Goal: Information Seeking & Learning: Learn about a topic

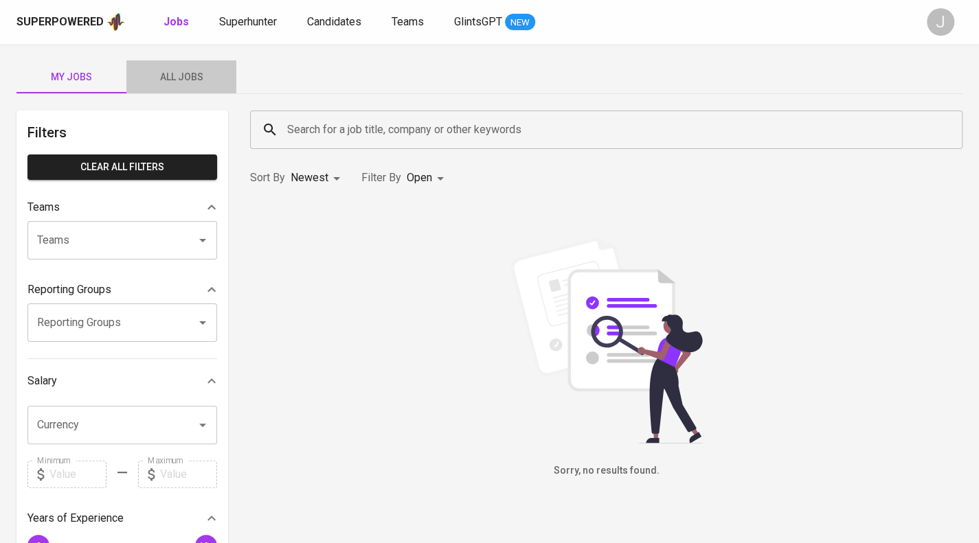
click at [169, 63] on button "All Jobs" at bounding box center [181, 76] width 110 height 33
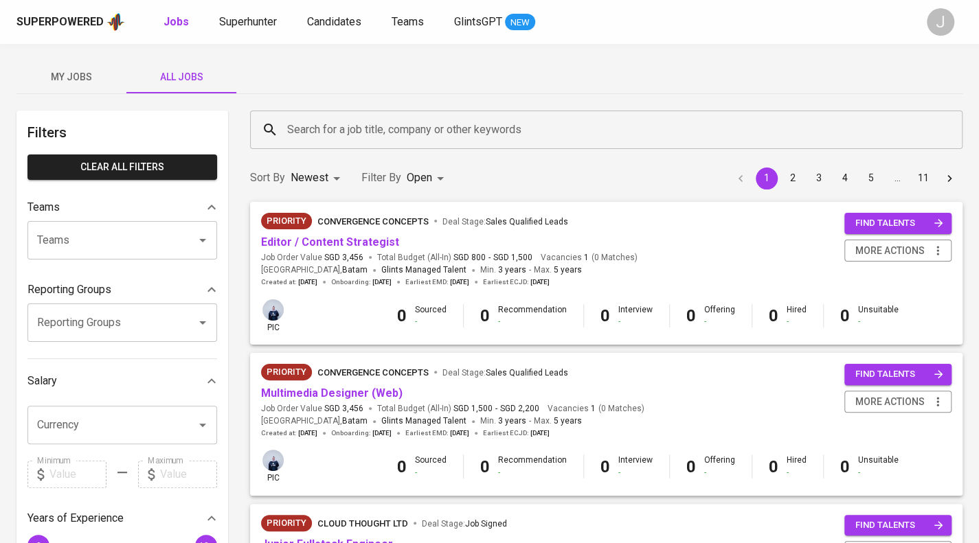
click at [161, 233] on input "Teams" at bounding box center [103, 240] width 139 height 26
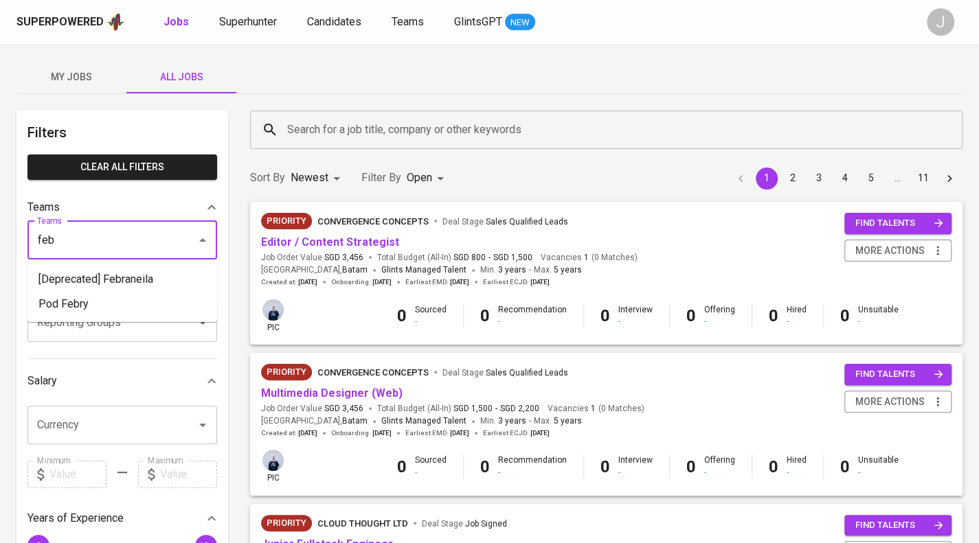
click at [138, 284] on li "[Deprecated] Febraneila" at bounding box center [122, 279] width 190 height 25
type input "feb"
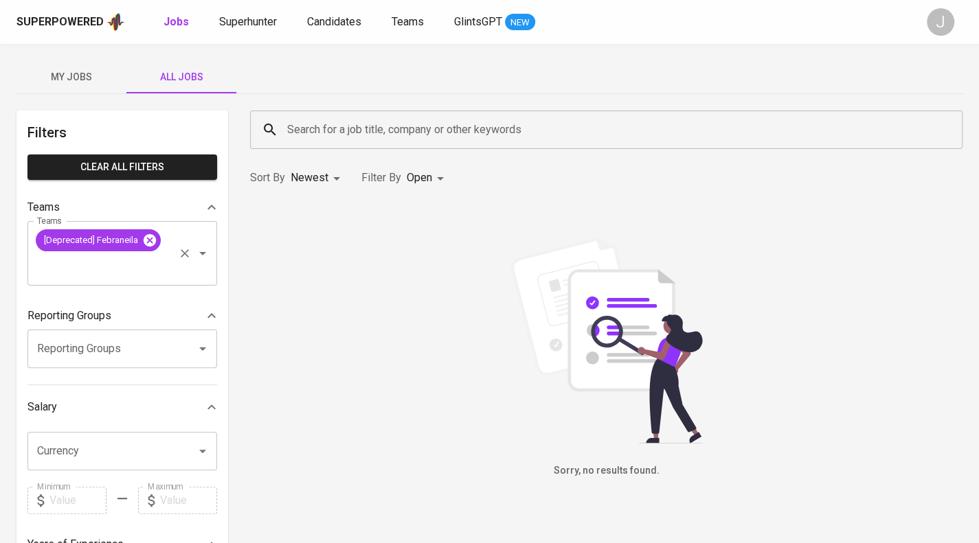
click at [151, 239] on icon at bounding box center [150, 240] width 12 height 12
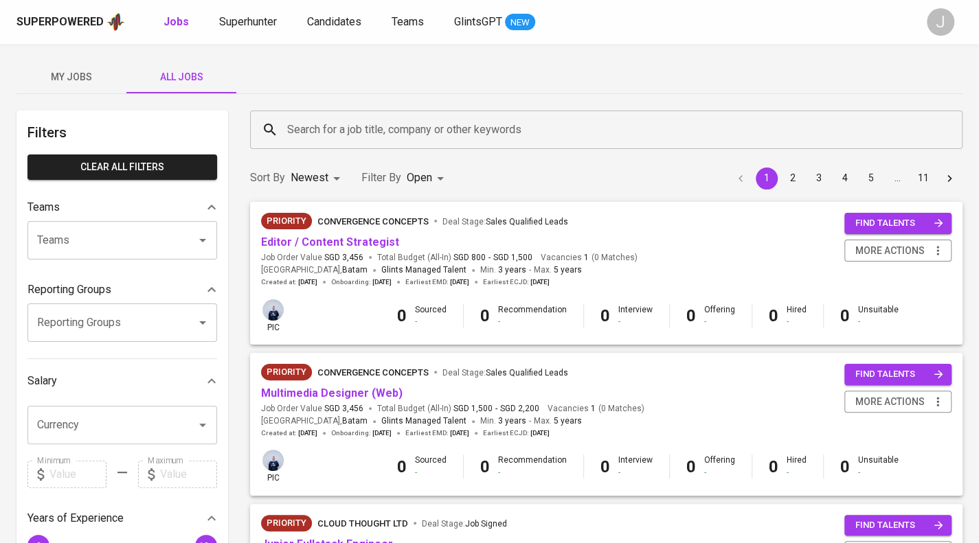
click at [139, 240] on input "Teams" at bounding box center [103, 240] width 139 height 26
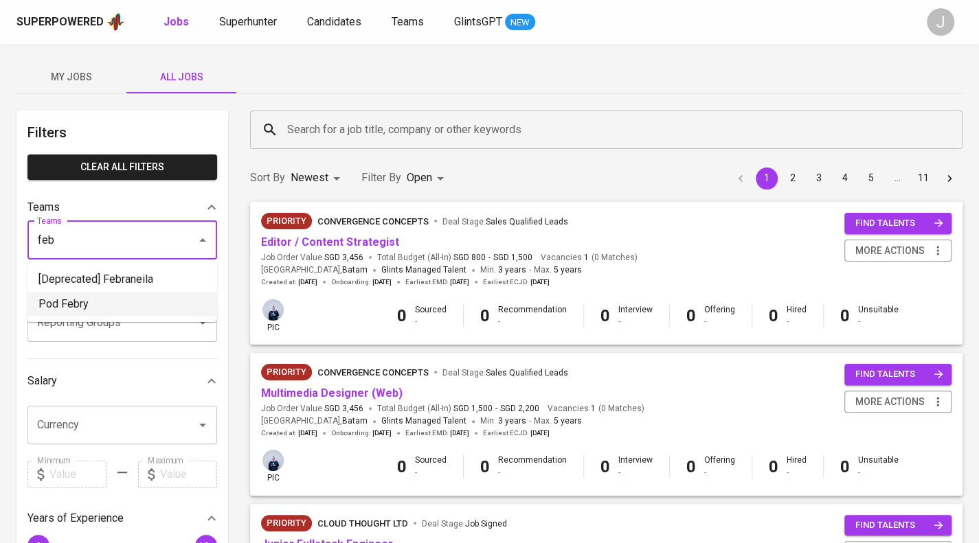
click at [110, 303] on li "Pod Febry" at bounding box center [122, 304] width 190 height 25
type input "feb"
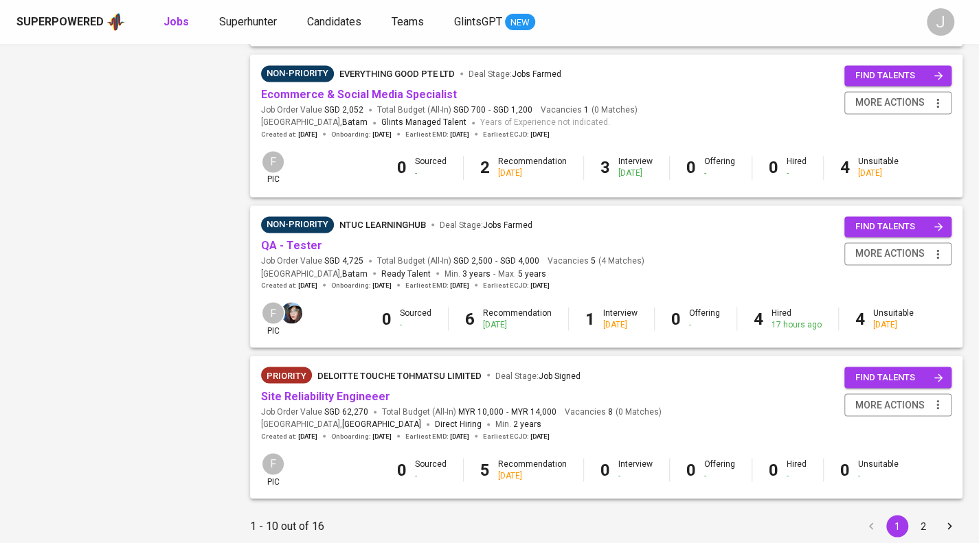
scroll to position [1209, 0]
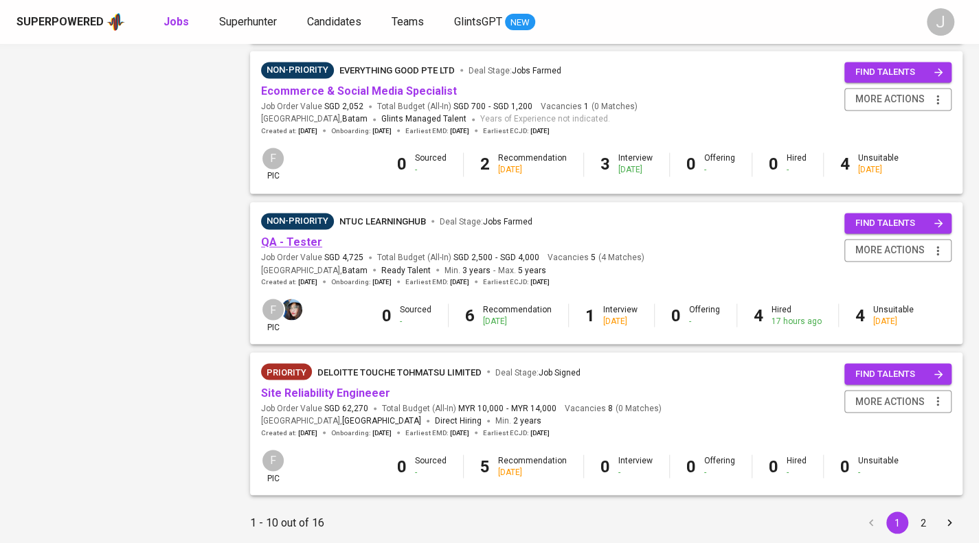
click at [311, 240] on link "QA - Tester" at bounding box center [291, 242] width 61 height 13
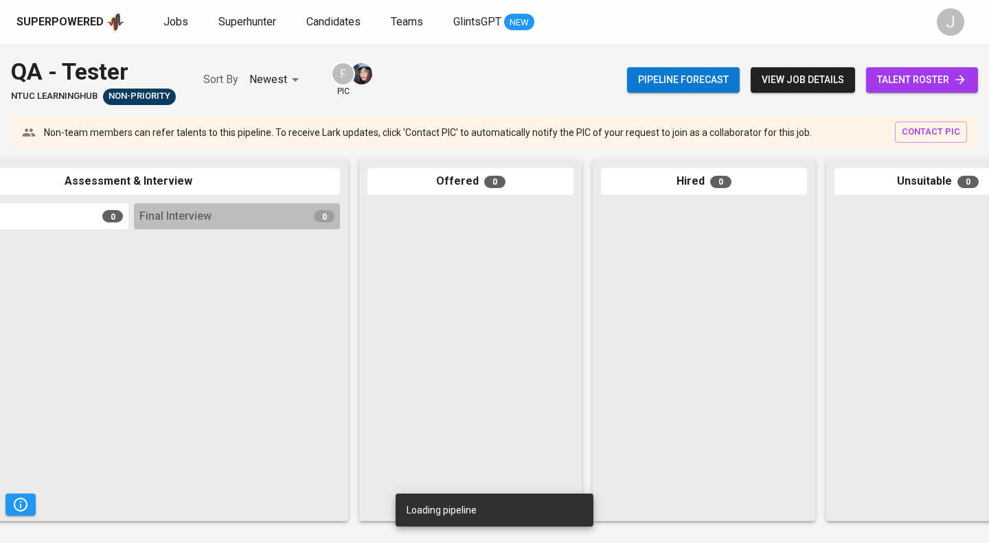
scroll to position [0, 647]
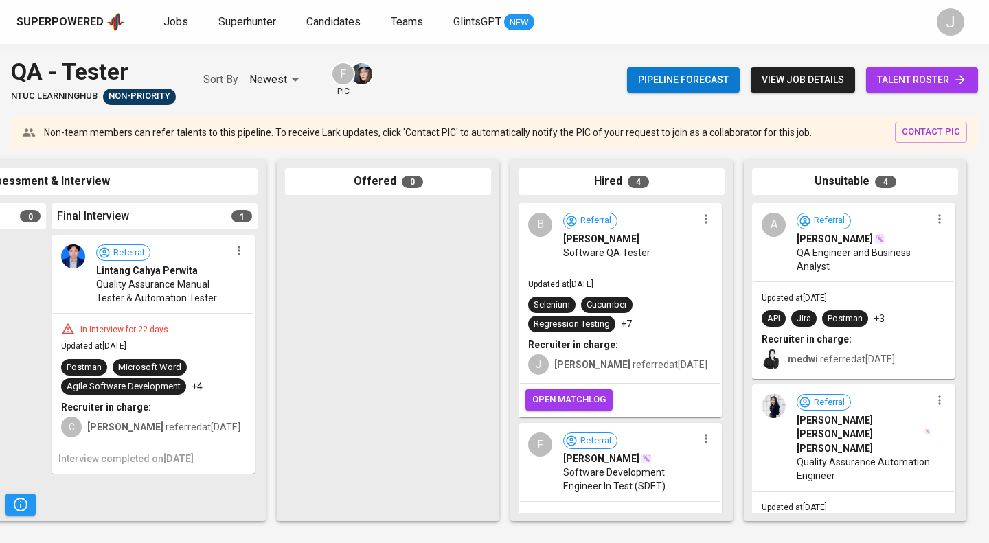
click at [592, 400] on span "open matchlog" at bounding box center [570, 400] width 74 height 16
